Goal: Check status

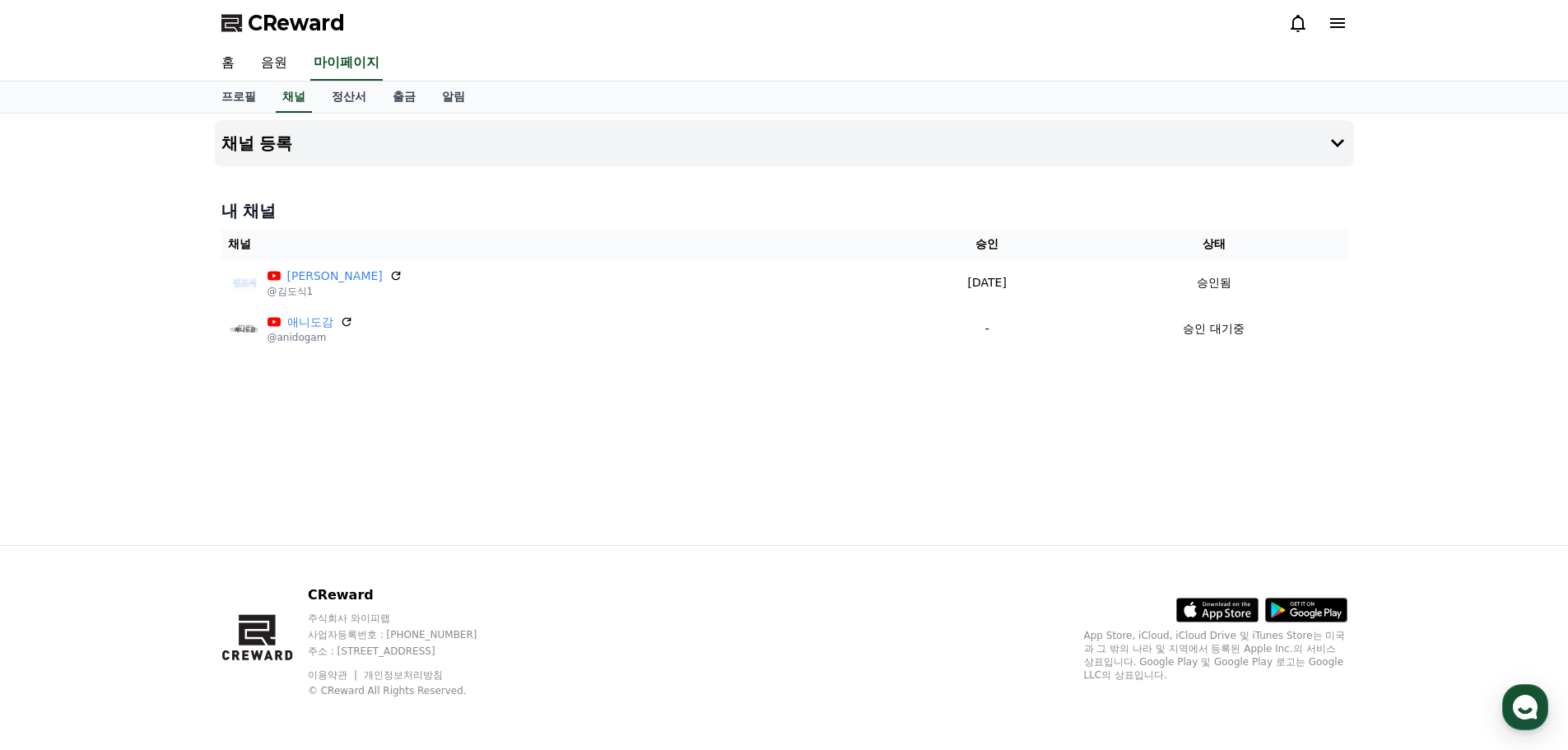
click at [547, 411] on div "채널 등록 내 채널 채널 승인 상태 [PERSON_NAME] @[PERSON_NAME]1 [DATE] 09-22 승인됨 애니도감 @anidog…" at bounding box center [784, 329] width 1153 height 432
click at [1293, 23] on icon at bounding box center [1298, 24] width 15 height 17
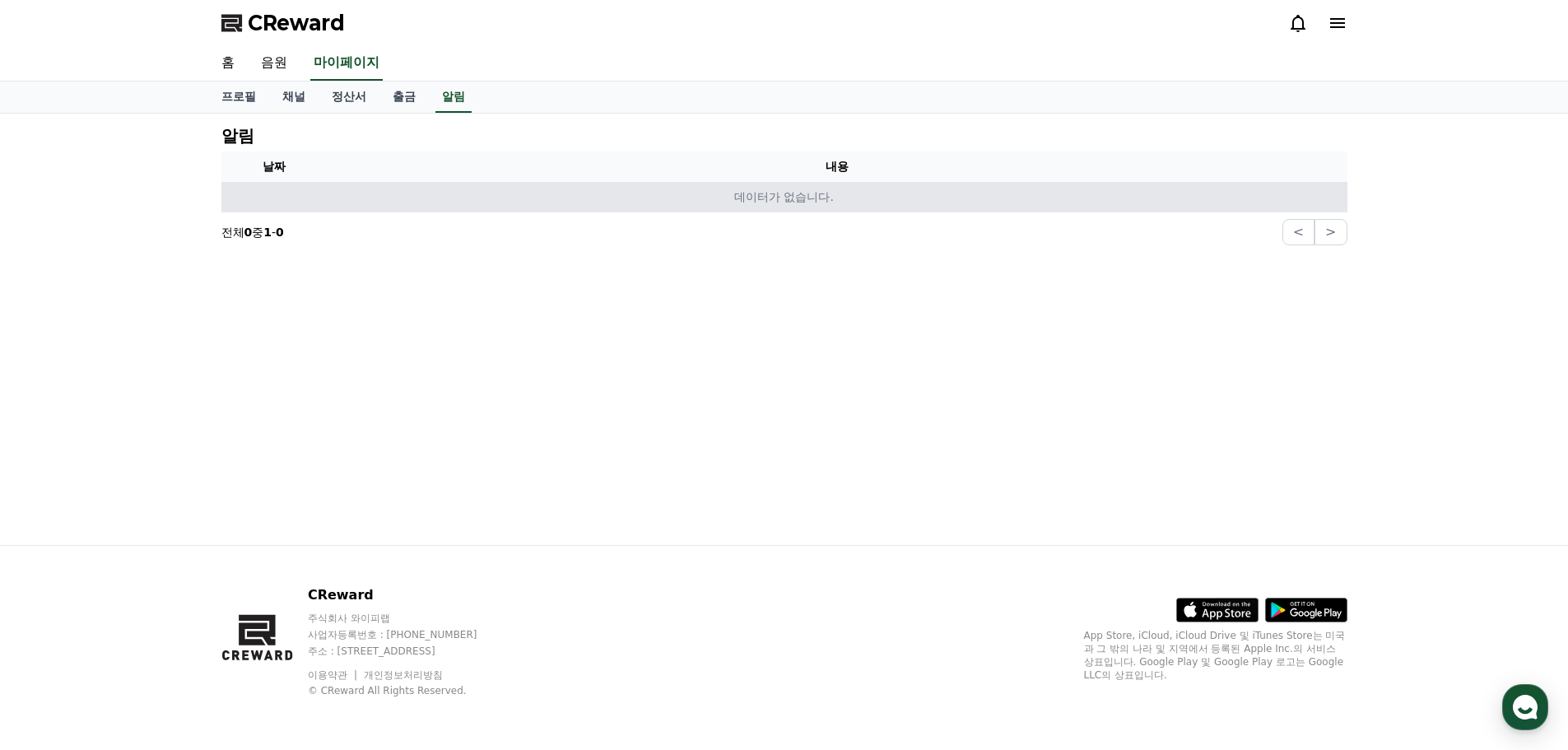
click at [316, 192] on p "데이터가 없습니다." at bounding box center [784, 197] width 1113 height 17
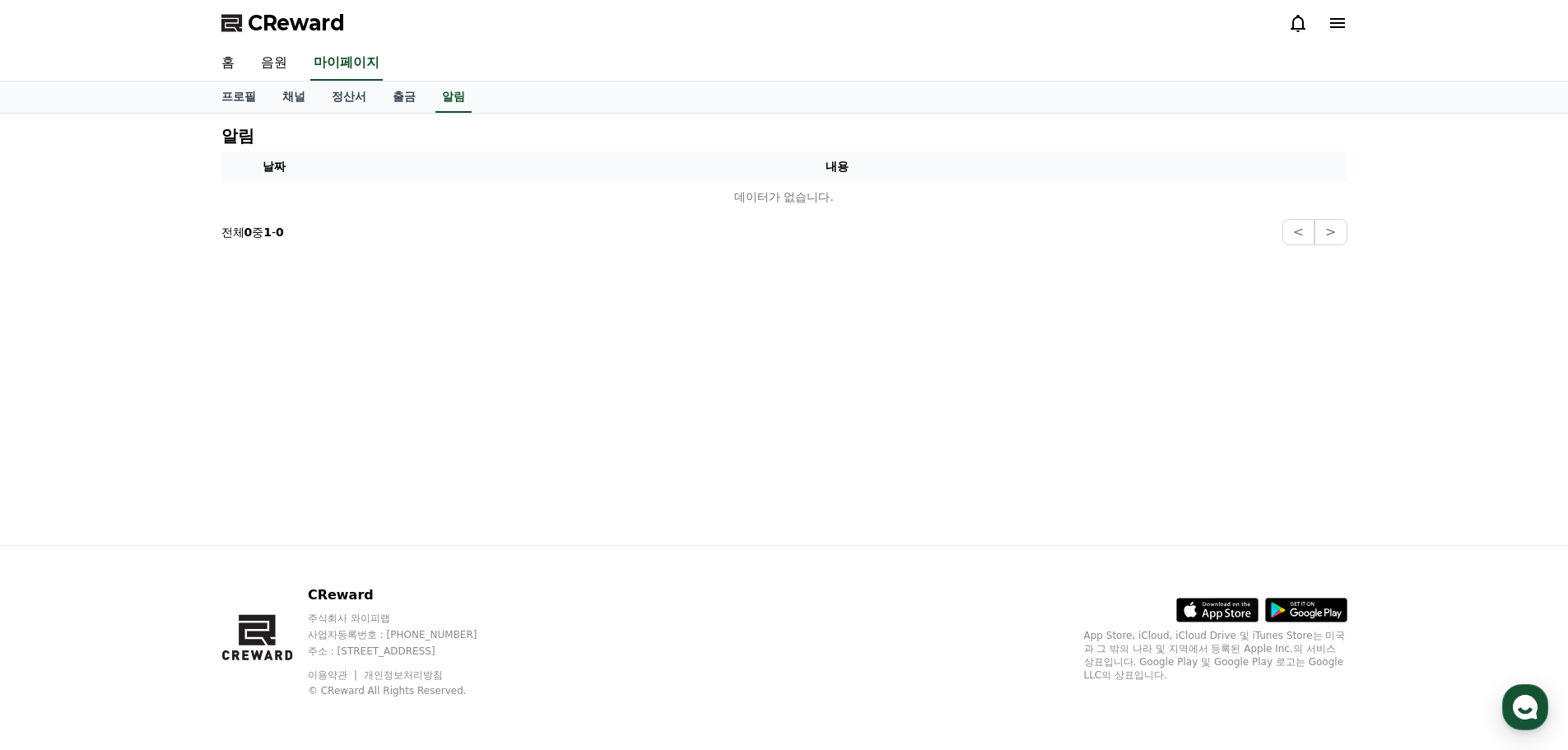
click at [284, 235] on p "전체 0 중 1 - 0" at bounding box center [253, 232] width 63 height 16
click at [354, 176] on th "내용" at bounding box center [837, 167] width 1021 height 30
click at [375, 168] on th "내용" at bounding box center [837, 167] width 1021 height 30
click at [334, 89] on link "정산서" at bounding box center [349, 97] width 61 height 31
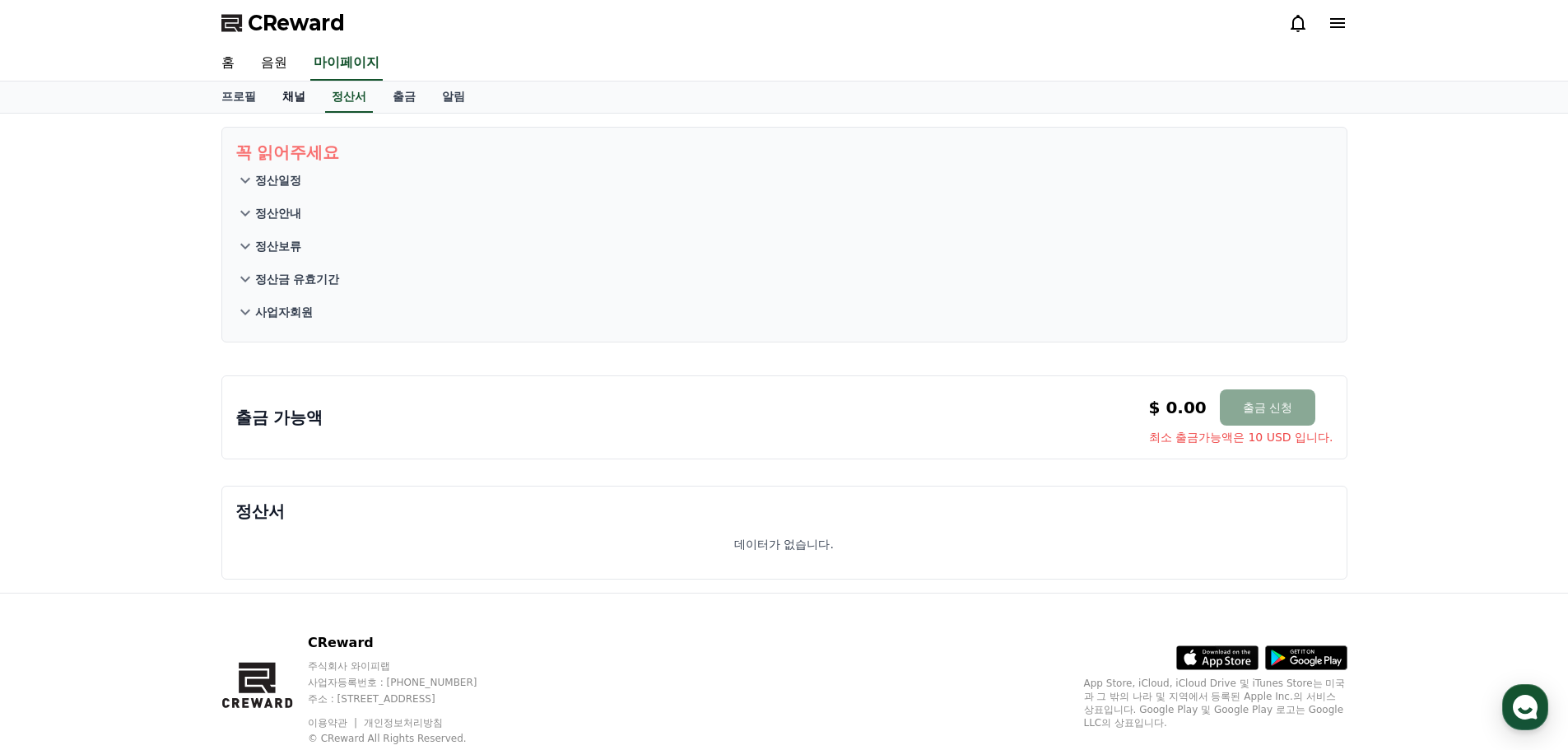
click at [308, 97] on link "채널" at bounding box center [294, 97] width 49 height 31
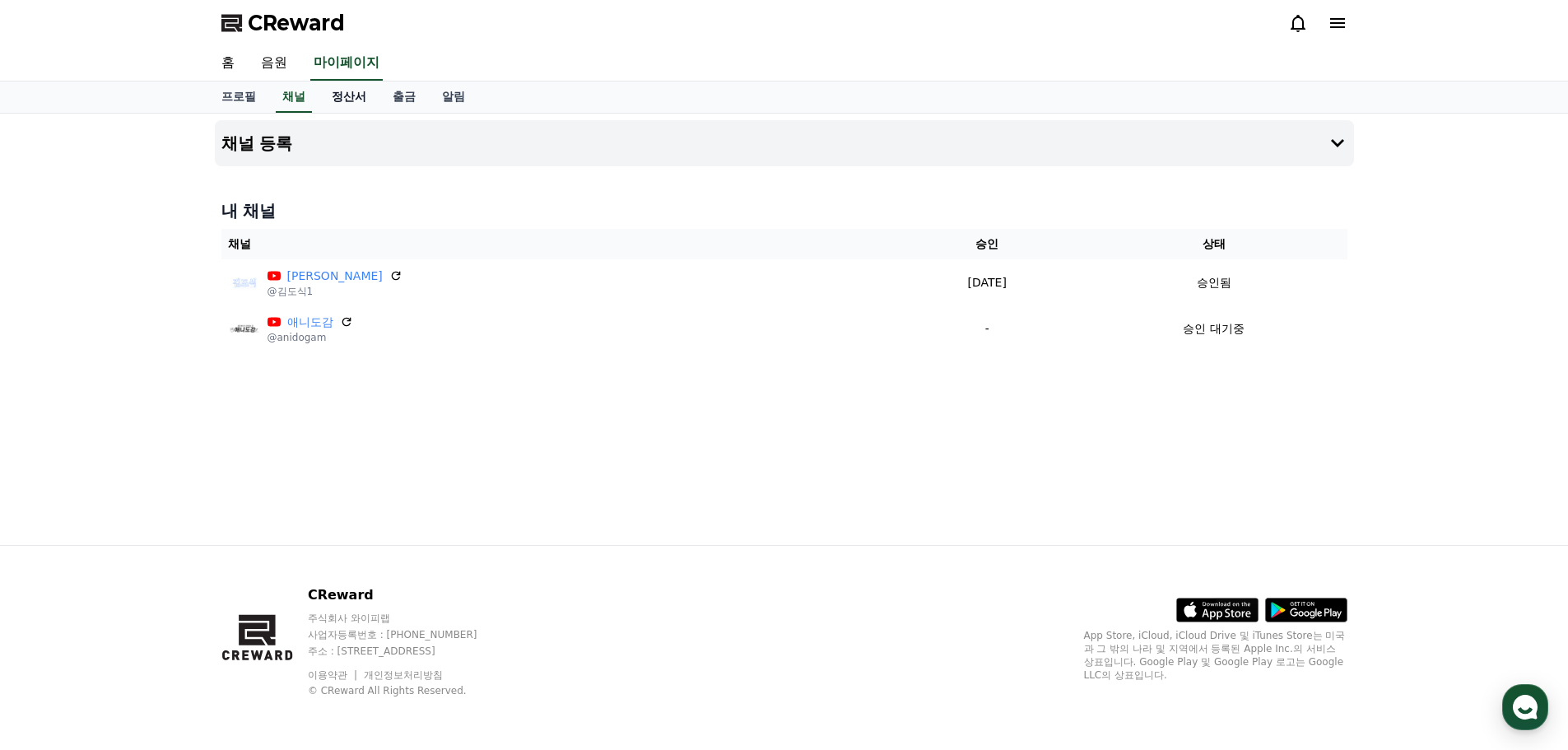
click at [337, 100] on link "정산서" at bounding box center [349, 97] width 61 height 31
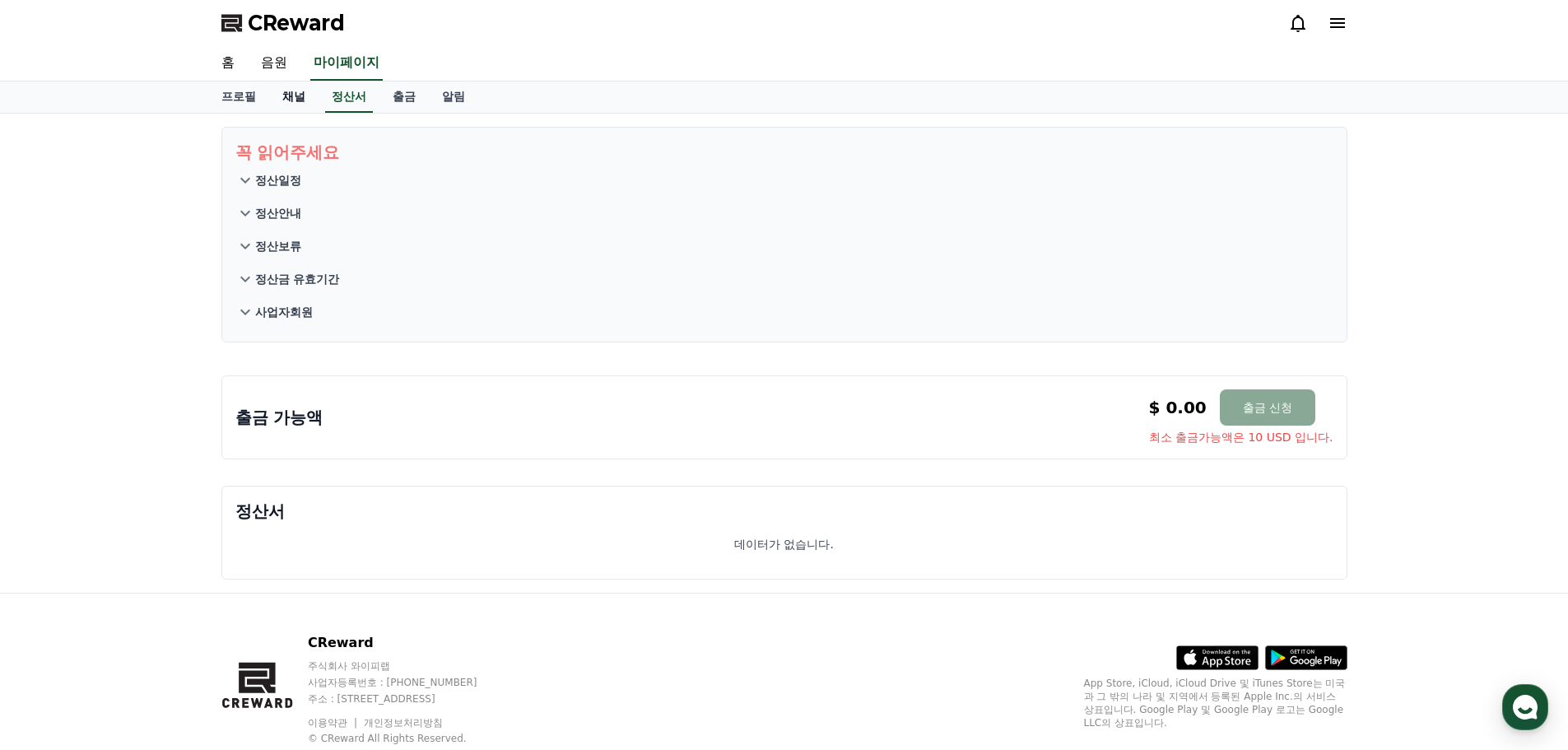
click at [301, 101] on link "채널" at bounding box center [294, 97] width 49 height 31
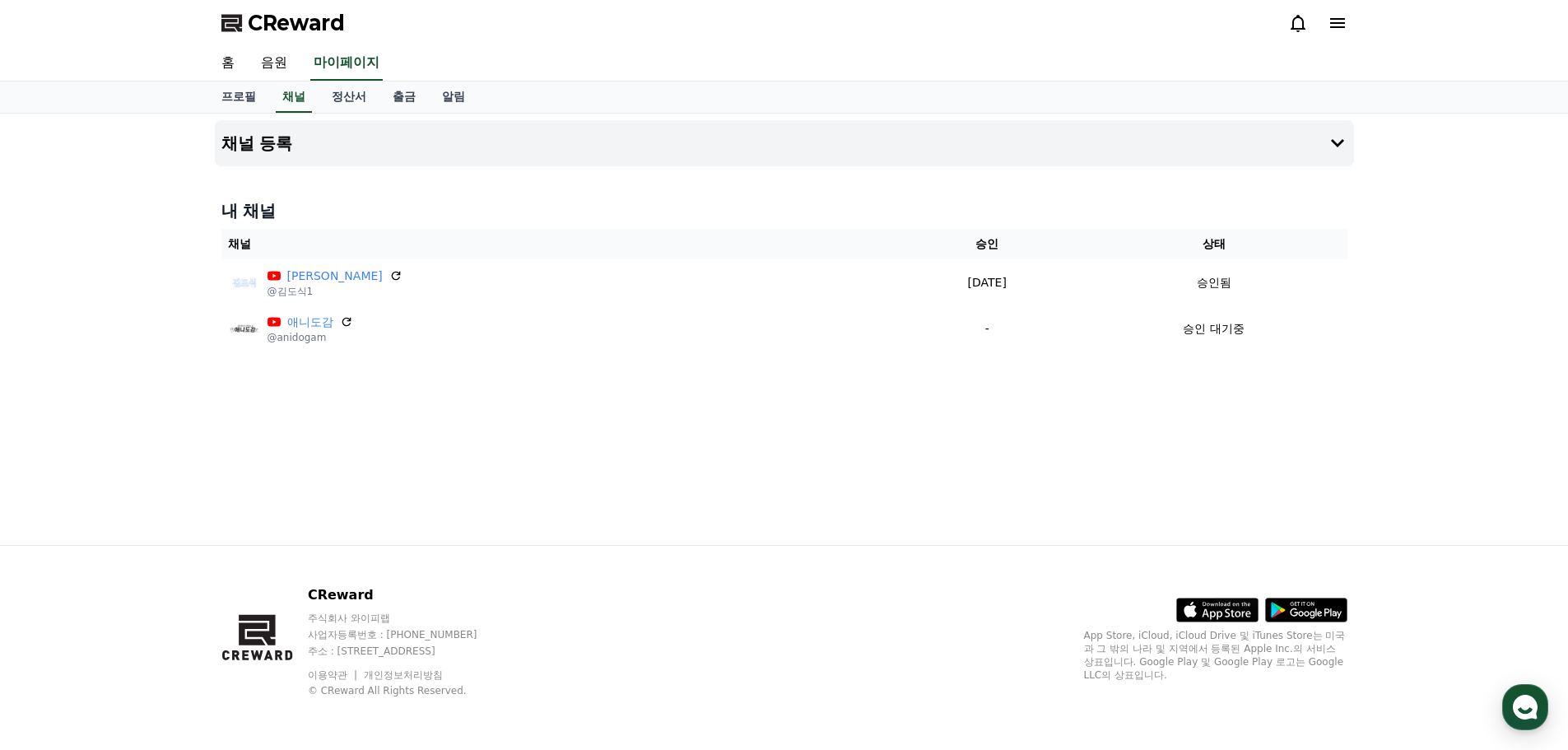
click at [110, 307] on div "채널 등록 내 채널 채널 승인 상태 김도식 @김도식1 2025-09-22 09-22 승인됨 애니도감 @anidogam - 승인 대기중" at bounding box center [784, 329] width 1568 height 432
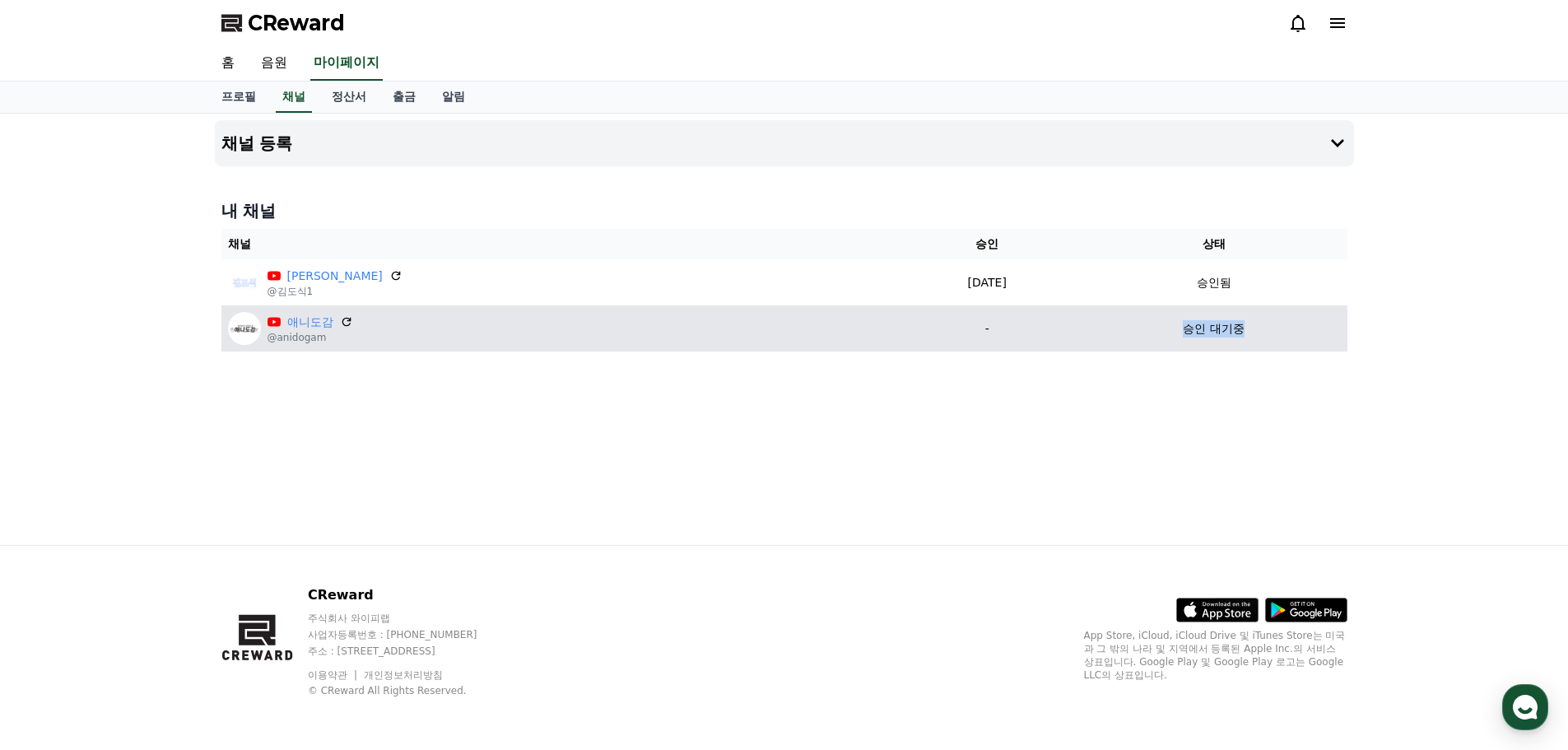
drag, startPoint x: 1166, startPoint y: 334, endPoint x: 1239, endPoint y: 326, distance: 73.4
click at [1239, 326] on div "승인 대기중" at bounding box center [1214, 328] width 254 height 17
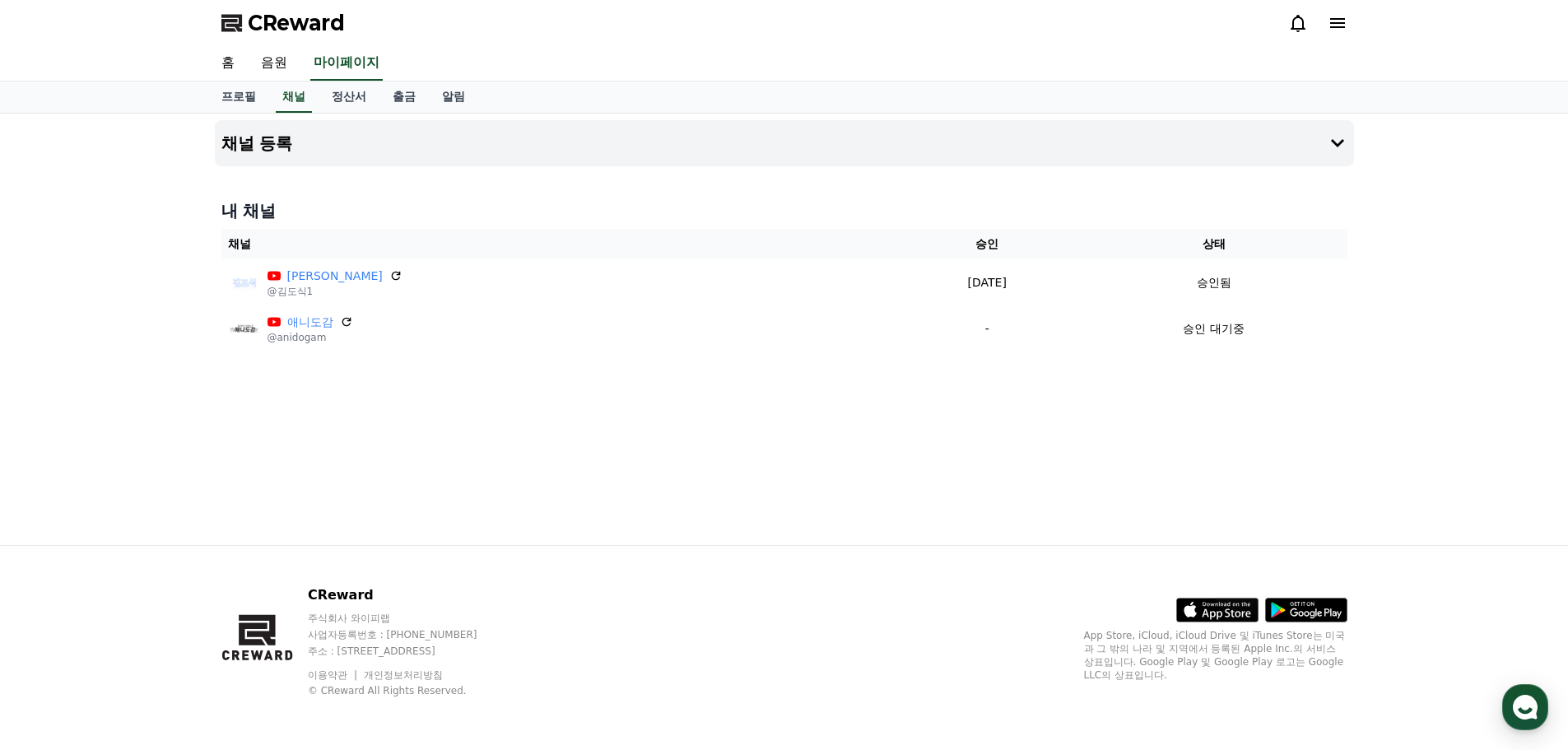
click at [1147, 369] on div "채널 등록 내 채널 채널 승인 상태 김도식 @김도식1 2025-09-22 09-22 승인됨 애니도감 @anidogam - 승인 대기중" at bounding box center [784, 329] width 1153 height 432
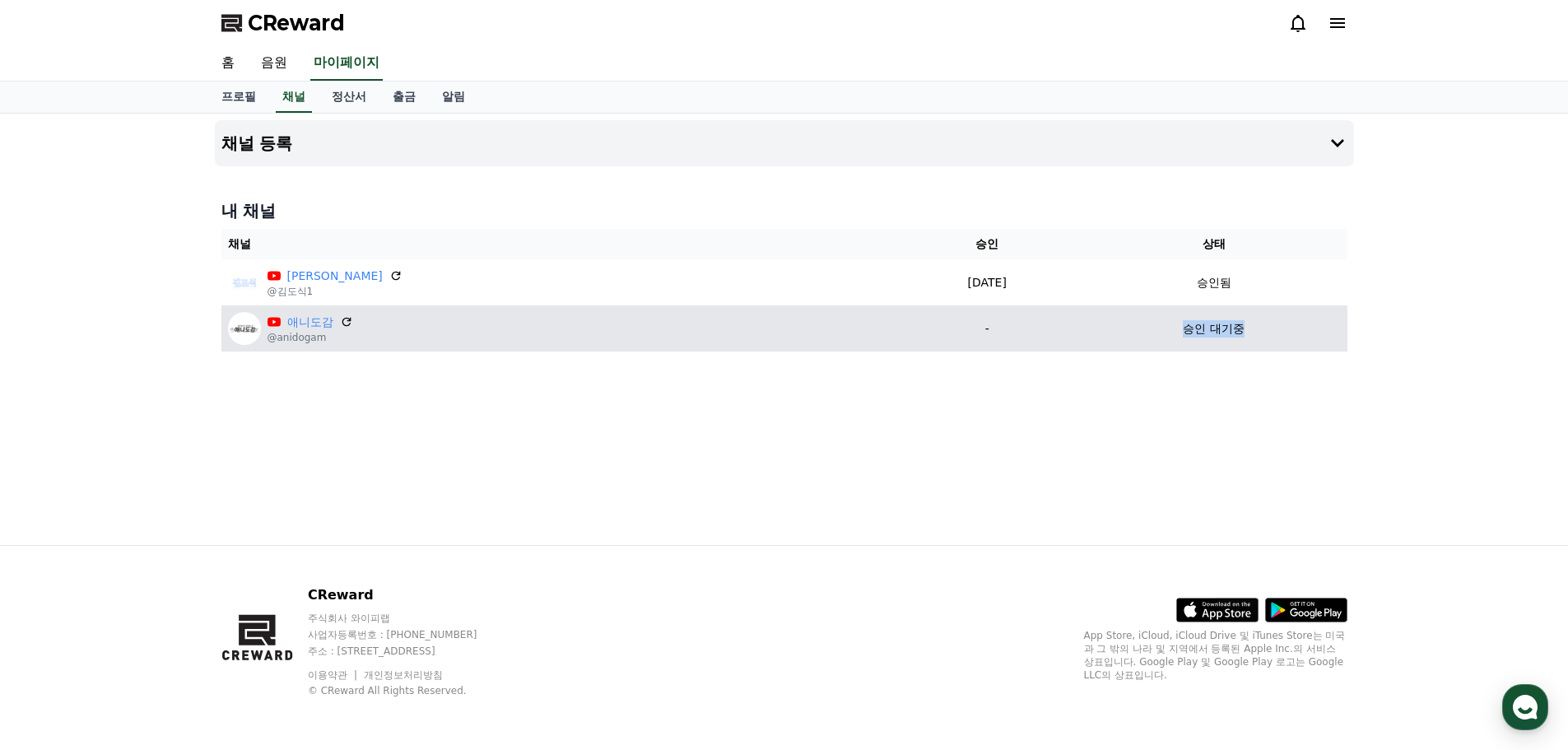
drag, startPoint x: 1164, startPoint y: 324, endPoint x: 1239, endPoint y: 323, distance: 75.0
click at [1239, 323] on div "승인 대기중" at bounding box center [1214, 328] width 254 height 17
drag, startPoint x: 1239, startPoint y: 328, endPoint x: 1168, endPoint y: 329, distance: 71.0
click at [1168, 329] on div "승인 대기중" at bounding box center [1214, 328] width 254 height 17
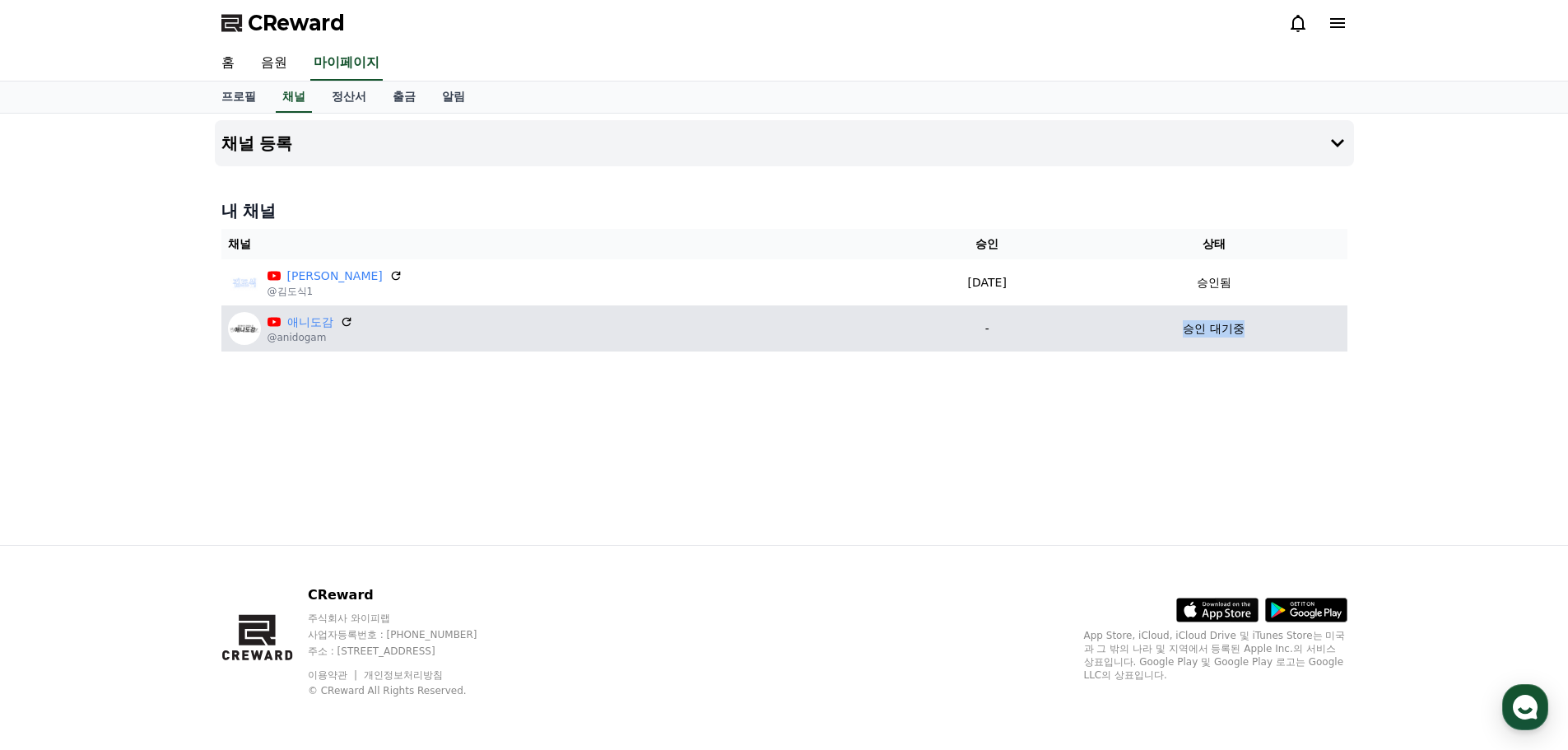
click at [1168, 329] on div "승인 대기중" at bounding box center [1214, 328] width 254 height 17
drag, startPoint x: 1164, startPoint y: 328, endPoint x: 1217, endPoint y: 329, distance: 53.0
click at [1217, 329] on div "승인 대기중" at bounding box center [1214, 328] width 254 height 17
click at [1217, 329] on p "승인 대기중" at bounding box center [1213, 328] width 61 height 17
drag, startPoint x: 1233, startPoint y: 327, endPoint x: 1155, endPoint y: 330, distance: 78.1
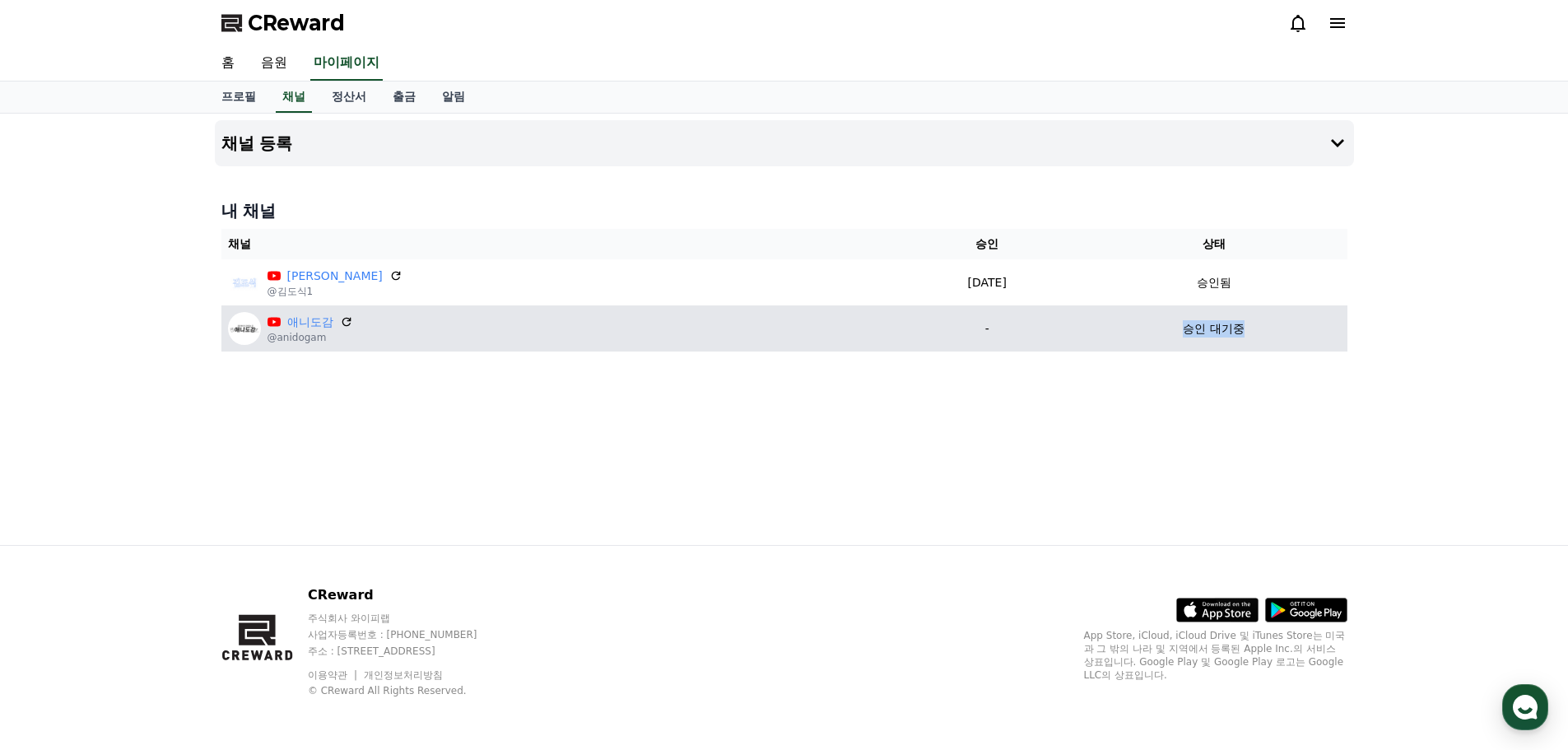
click at [1155, 330] on div "승인 대기중" at bounding box center [1214, 328] width 254 height 17
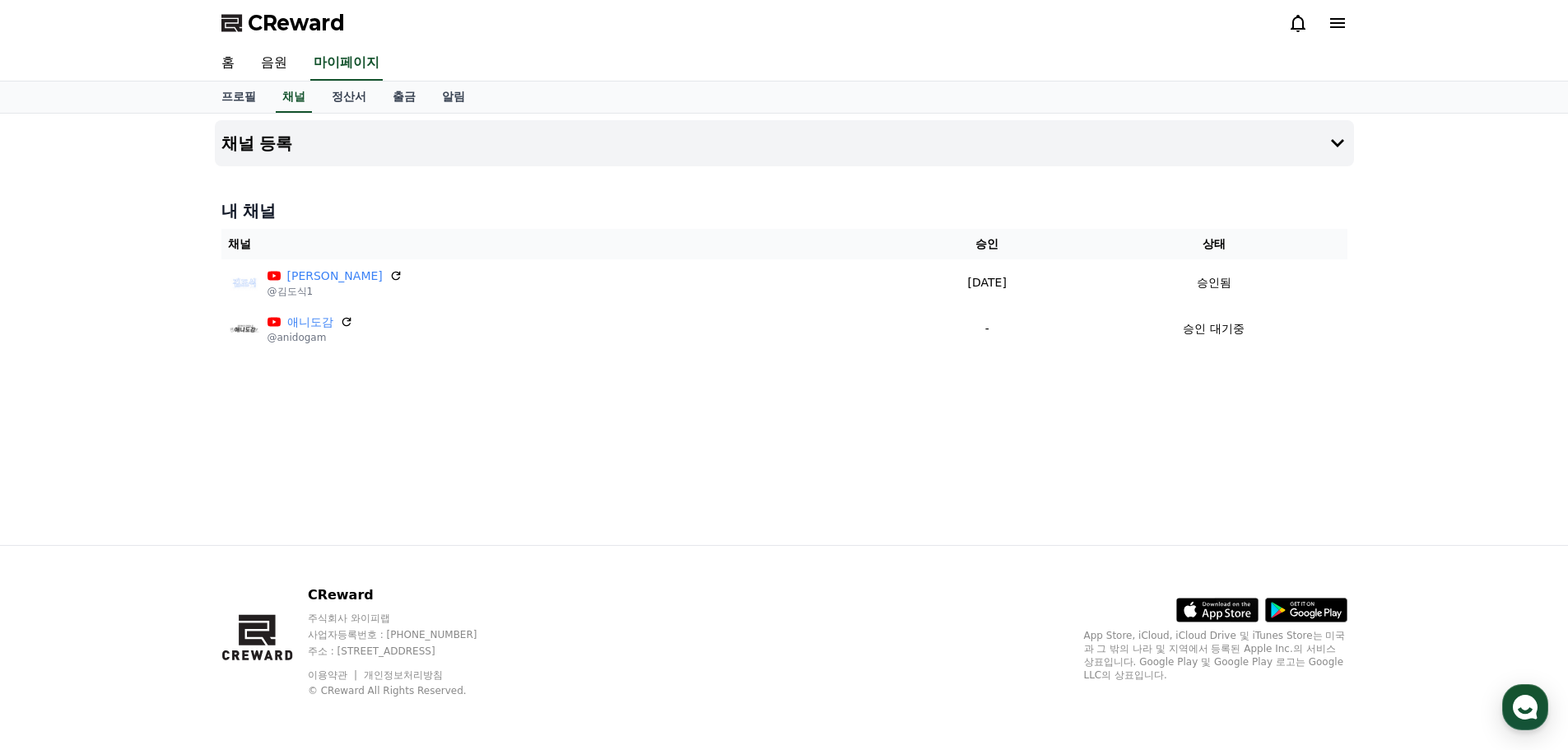
click at [75, 198] on div "채널 등록 내 채널 채널 승인 상태 [PERSON_NAME] @[PERSON_NAME]1 [DATE] 09-22 승인됨 애니도감 @anidog…" at bounding box center [784, 329] width 1568 height 432
